Goal: Task Accomplishment & Management: Complete application form

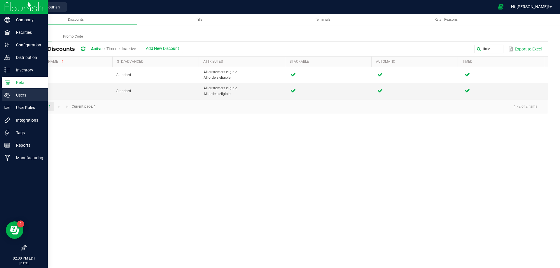
click at [8, 94] on icon at bounding box center [7, 95] width 6 height 6
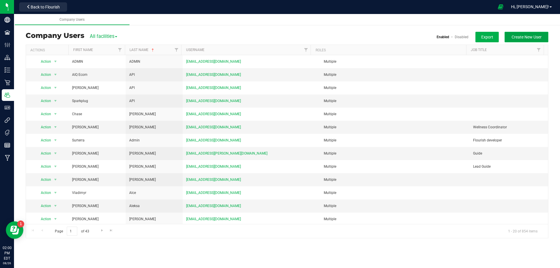
click at [530, 36] on span "Create New User" at bounding box center [526, 37] width 30 height 5
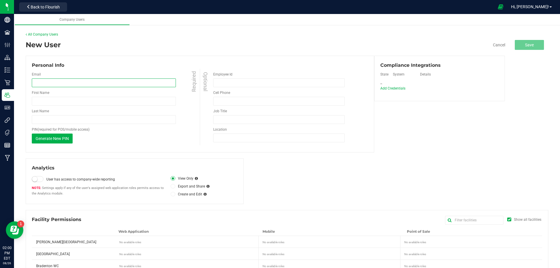
click at [92, 82] on input "email" at bounding box center [104, 82] width 144 height 9
paste input "[EMAIL_ADDRESS][DOMAIN_NAME]"
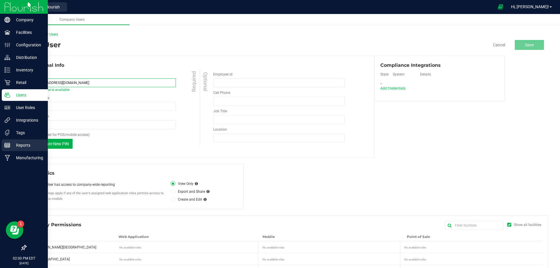
type input "[EMAIL_ADDRESS][DOMAIN_NAME]"
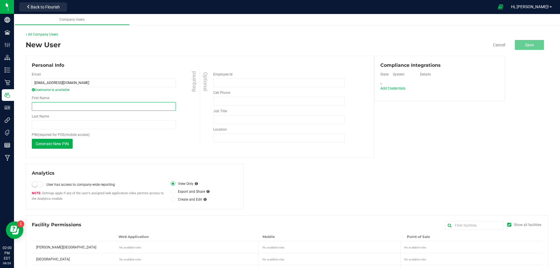
click at [54, 109] on input "First Name" at bounding box center [104, 106] width 144 height 9
paste input "[PERSON_NAME]"
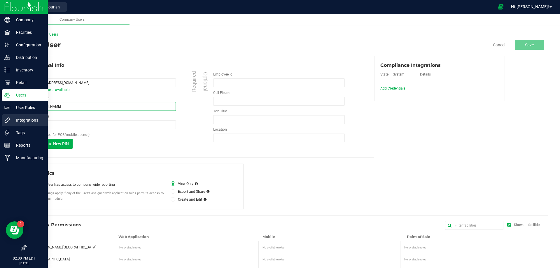
type input "[PERSON_NAME]"
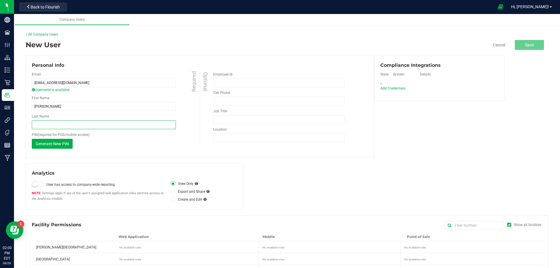
click at [59, 123] on input "Last Name" at bounding box center [104, 124] width 144 height 9
paste input "[PERSON_NAME]"
type input "[PERSON_NAME]"
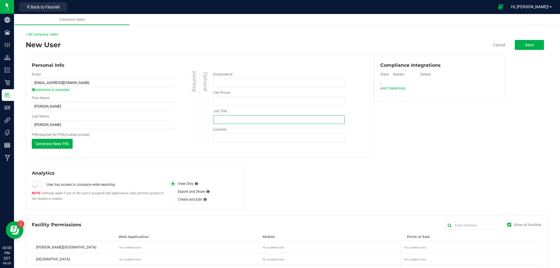
click at [218, 120] on input "Job Title" at bounding box center [278, 119] width 131 height 9
type input "PT Guide"
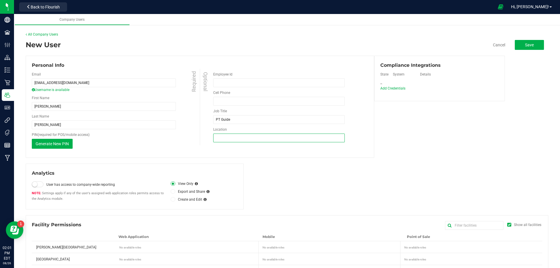
click at [233, 140] on input "Location" at bounding box center [278, 137] width 131 height 9
type input "Walton Beach WC"
click at [392, 87] on span "Add Credentials" at bounding box center [392, 88] width 25 height 4
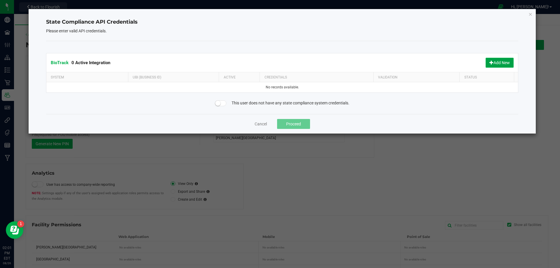
drag, startPoint x: 490, startPoint y: 60, endPoint x: 485, endPoint y: 60, distance: 5.0
click at [486, 60] on button "Add New" at bounding box center [499, 63] width 28 height 10
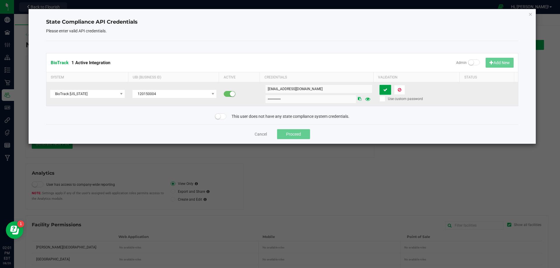
click at [383, 90] on icon at bounding box center [385, 90] width 4 height 4
click at [306, 135] on button "Proceed" at bounding box center [293, 134] width 33 height 10
click at [306, 135] on input "Walton Beach WC" at bounding box center [278, 137] width 131 height 9
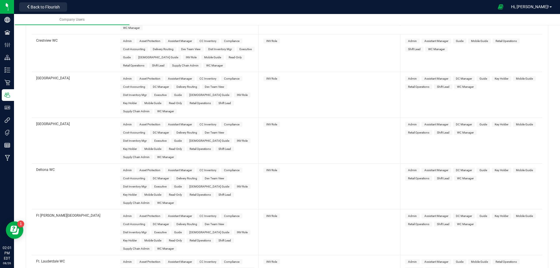
scroll to position [583, 0]
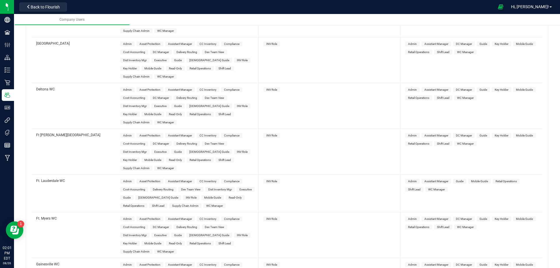
click at [177, 150] on span "Guide" at bounding box center [178, 151] width 8 height 3
click at [264, 133] on span "INV Role" at bounding box center [271, 135] width 17 height 5
click at [274, 133] on span "INV Role" at bounding box center [271, 135] width 17 height 5
click at [482, 134] on span "Guide" at bounding box center [483, 135] width 8 height 3
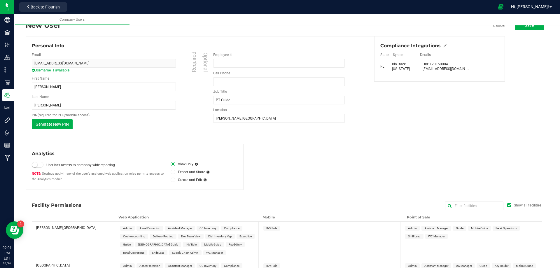
scroll to position [0, 0]
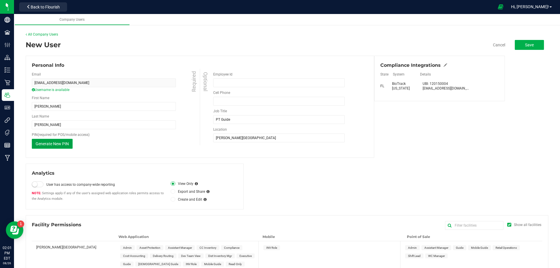
click at [56, 142] on span "Generate New PIN" at bounding box center [52, 143] width 33 height 5
click at [533, 45] on button "Save" at bounding box center [528, 45] width 29 height 10
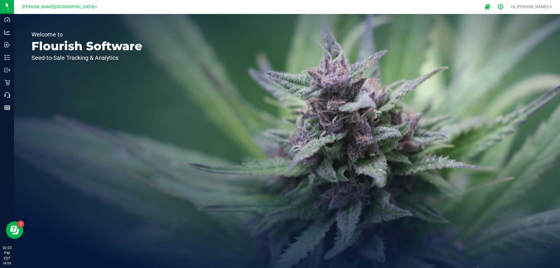
click at [503, 5] on icon at bounding box center [500, 7] width 6 height 6
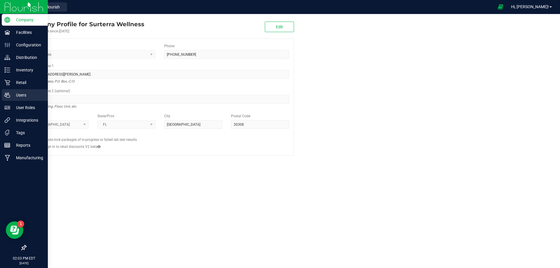
click at [12, 94] on p "Users" at bounding box center [27, 95] width 35 height 7
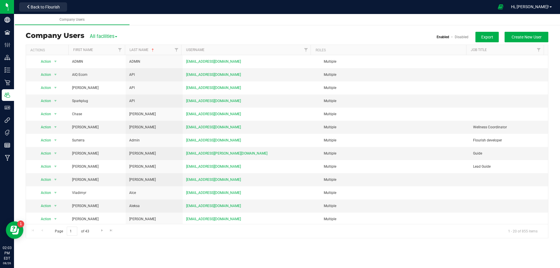
click at [177, 45] on div "Actions First Name Last Name Username Roles Job Title Action Action Delete user…" at bounding box center [287, 142] width 522 height 194
click at [177, 46] on link "Filter" at bounding box center [176, 50] width 10 height 10
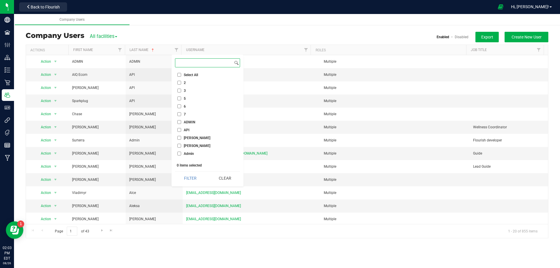
paste input "[PERSON_NAME]"
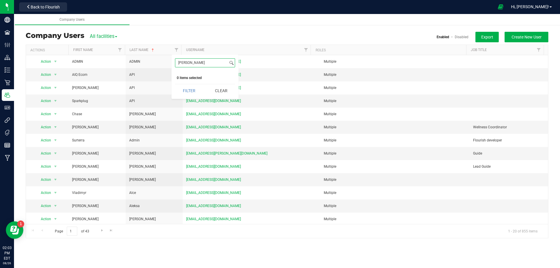
click at [179, 62] on input "[PERSON_NAME]" at bounding box center [201, 63] width 53 height 8
type input "[PERSON_NAME]"
click at [181, 75] on input "[PERSON_NAME]" at bounding box center [179, 77] width 4 height 4
checkbox input "true"
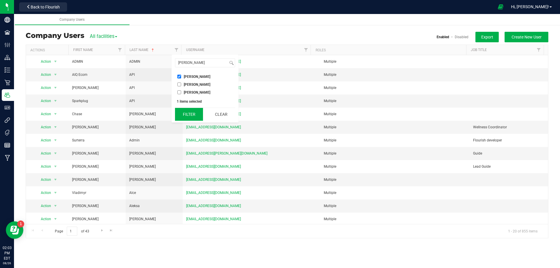
click at [192, 114] on button "Filter" at bounding box center [189, 114] width 28 height 13
